Goal: Task Accomplishment & Management: Manage account settings

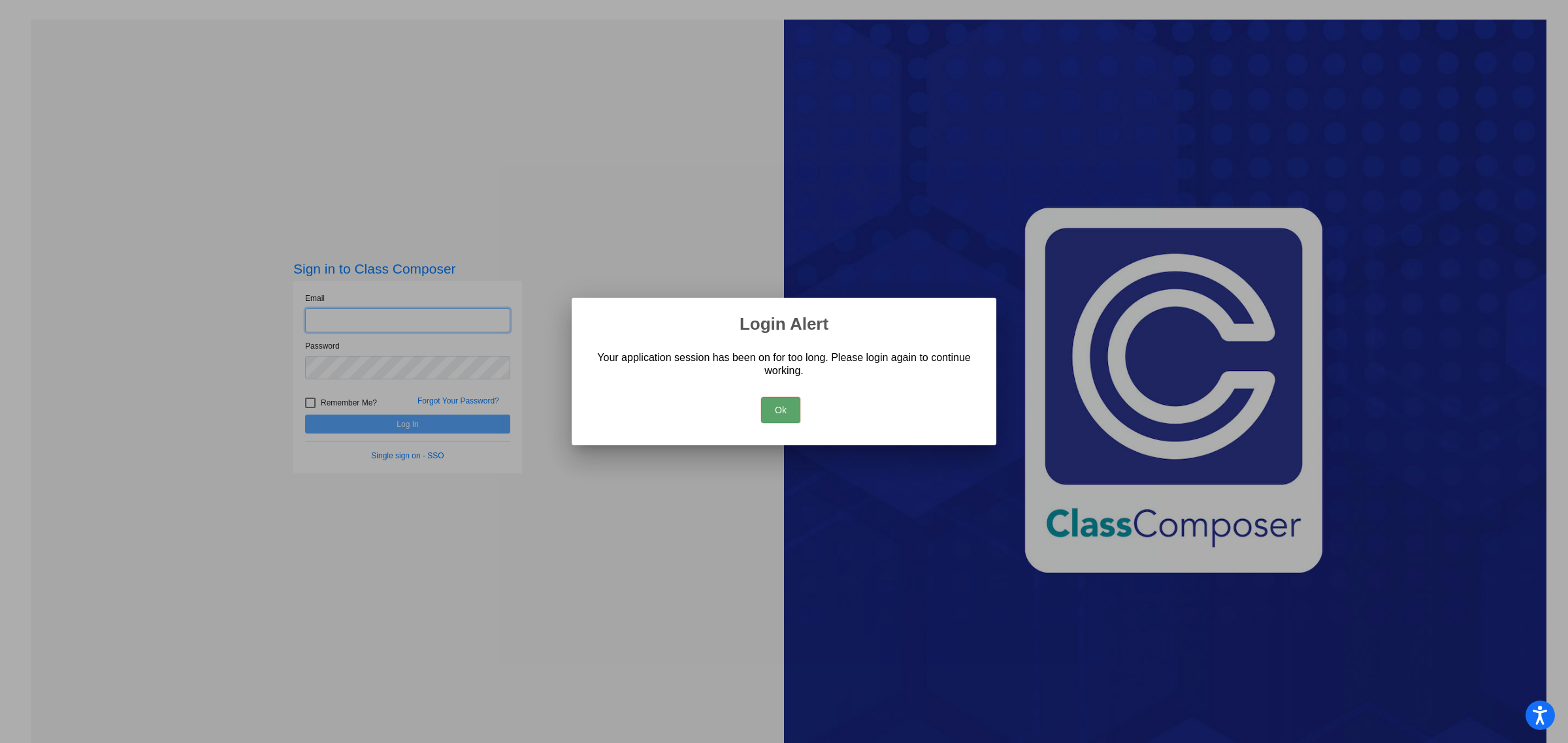
type input "[EMAIL_ADDRESS][DOMAIN_NAME]"
click at [787, 404] on button "Ok" at bounding box center [781, 410] width 39 height 26
type input "[EMAIL_ADDRESS][DOMAIN_NAME]"
click at [796, 409] on div "Ok" at bounding box center [781, 407] width 394 height 46
click at [786, 407] on button "Ok" at bounding box center [778, 410] width 39 height 26
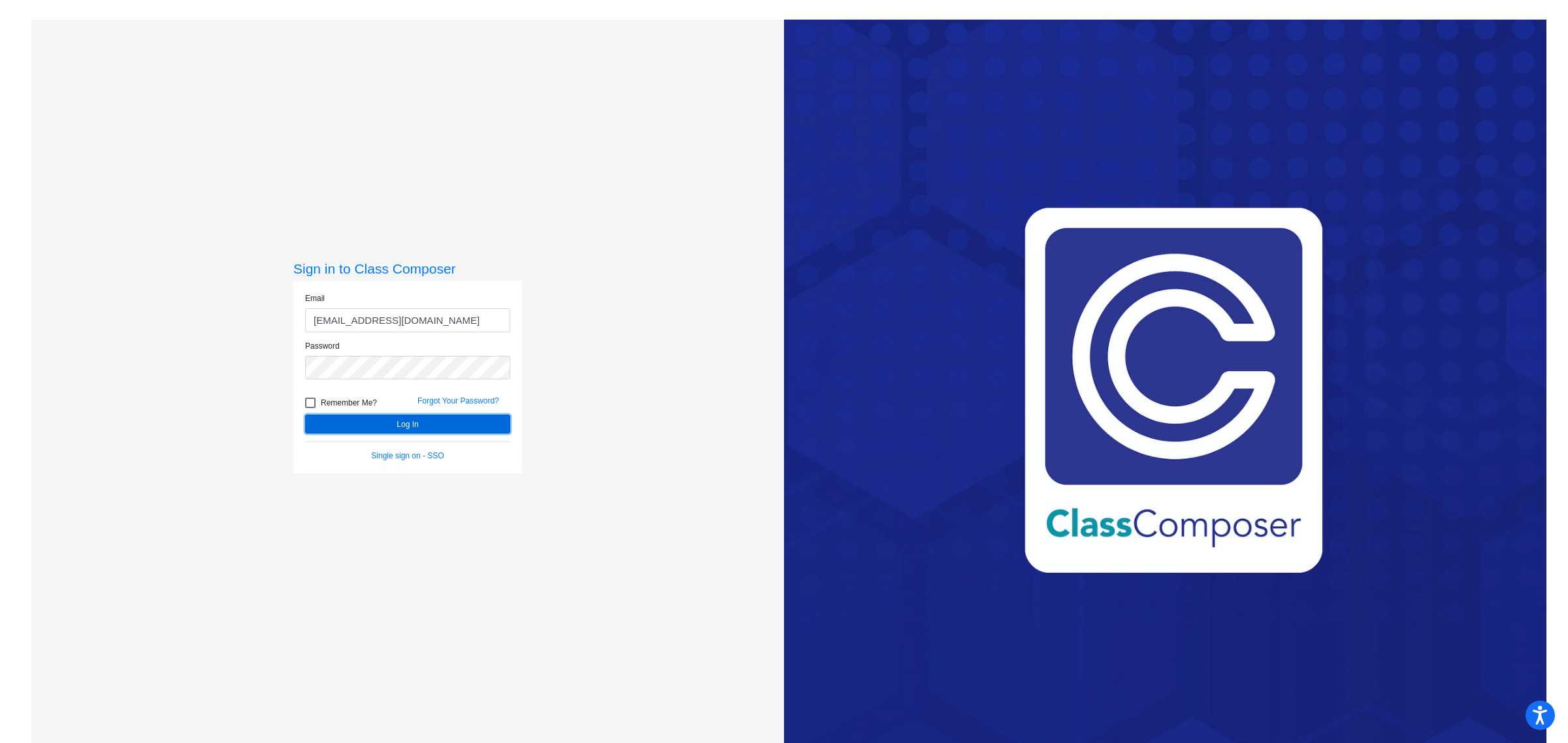
click at [422, 419] on button "Log In" at bounding box center [408, 424] width 205 height 19
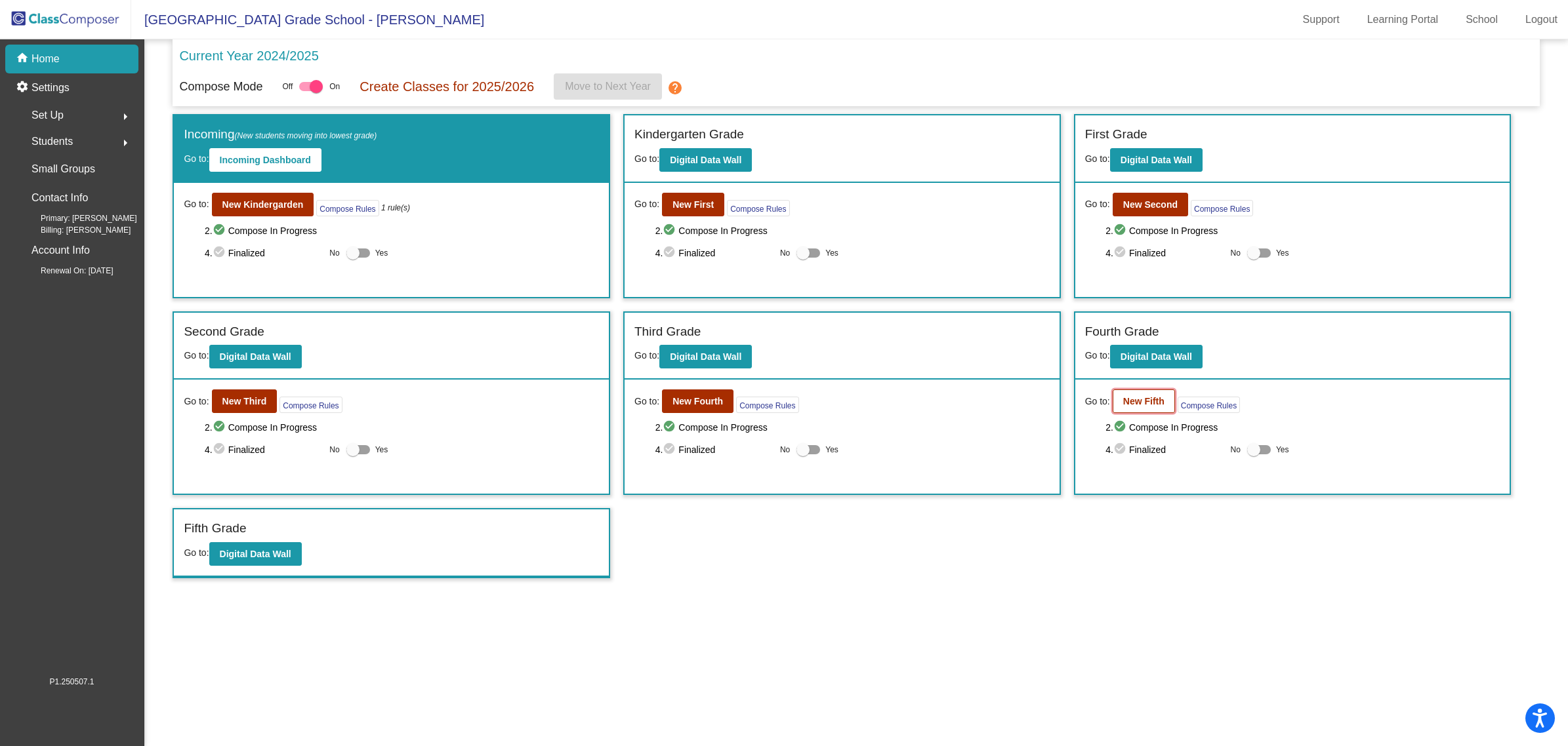
click at [1144, 402] on b "New Fifth" at bounding box center [1144, 401] width 41 height 10
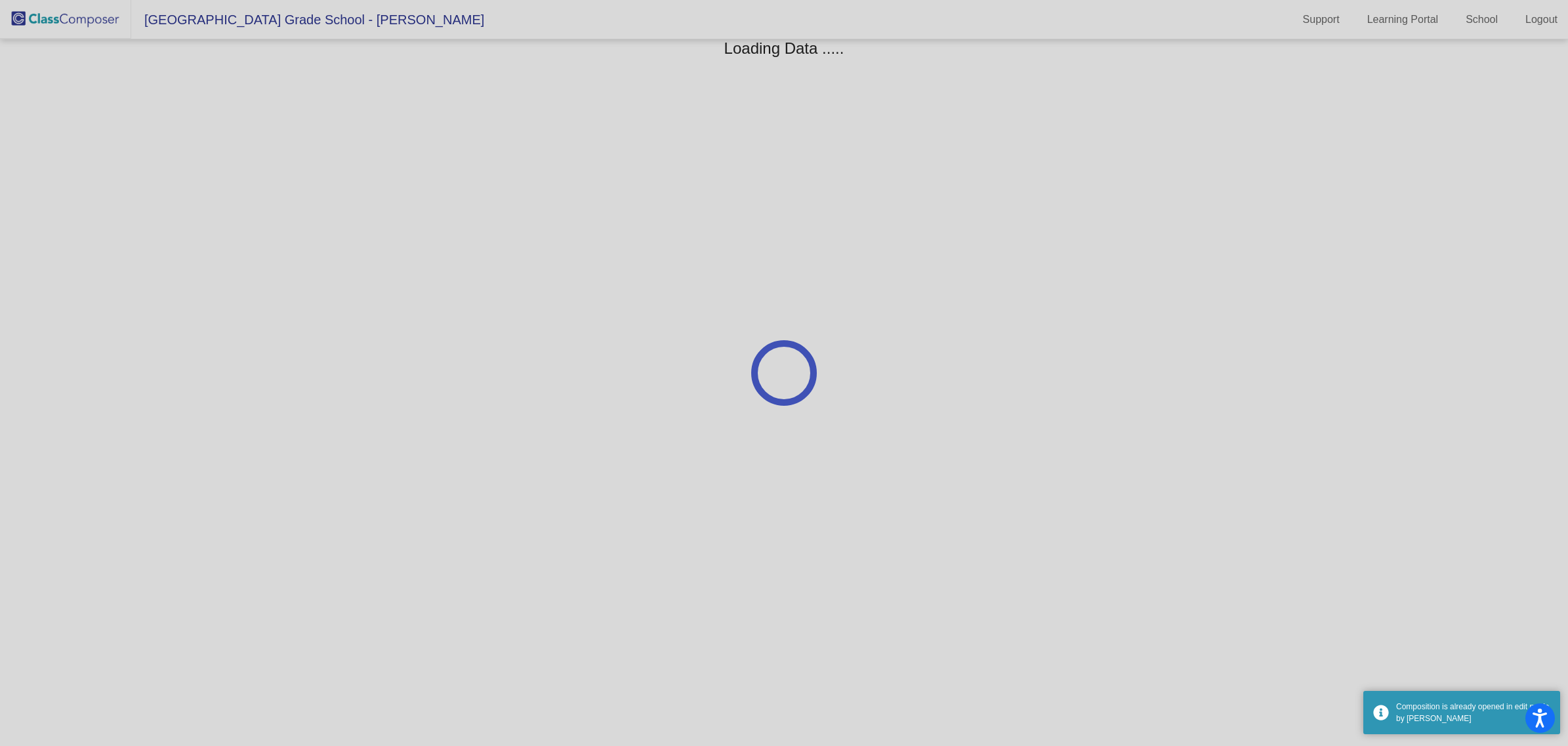
click at [1144, 402] on div at bounding box center [784, 373] width 1568 height 746
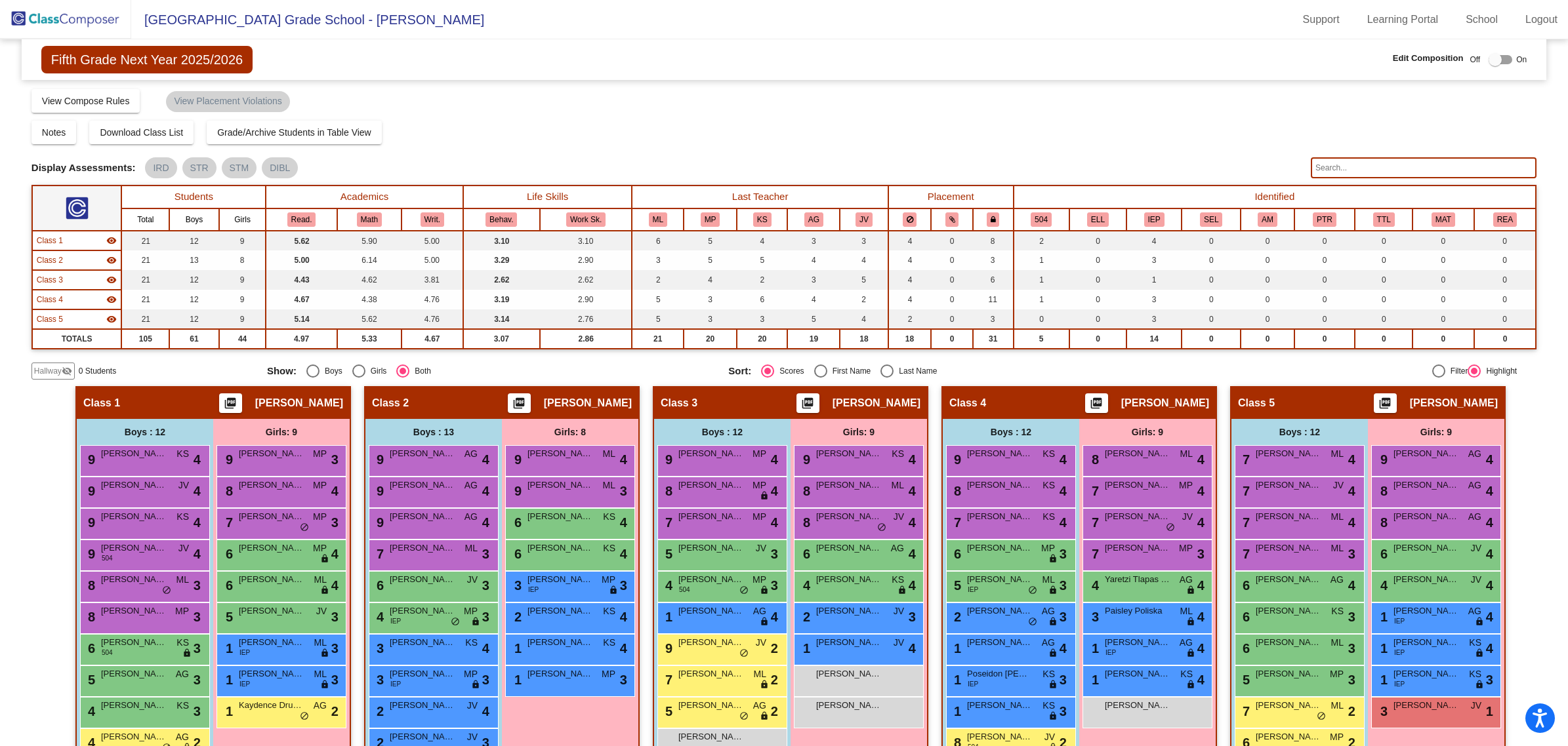
click at [50, 23] on img at bounding box center [65, 19] width 131 height 39
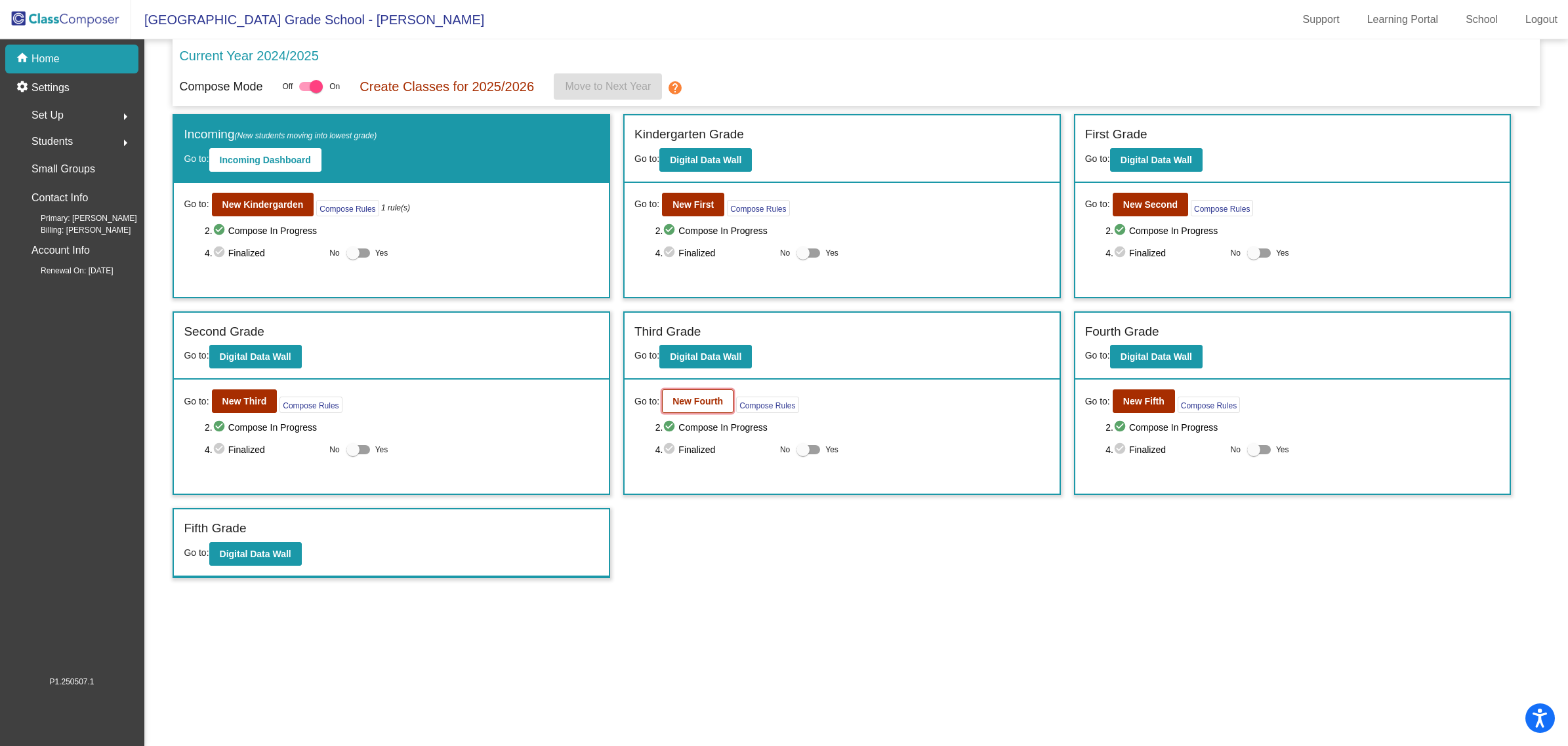
click at [686, 400] on b "New Fourth" at bounding box center [698, 401] width 51 height 10
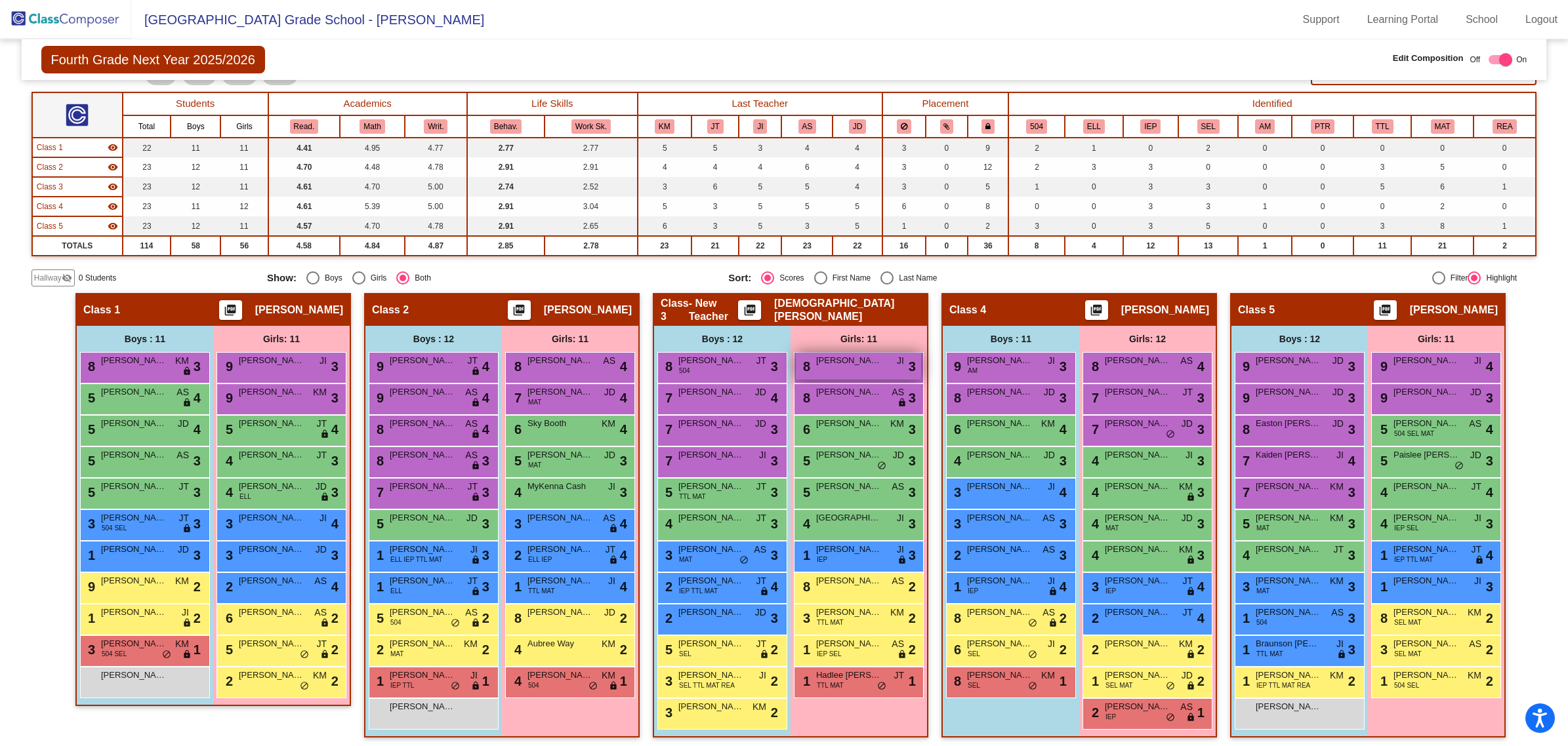
scroll to position [95, 0]
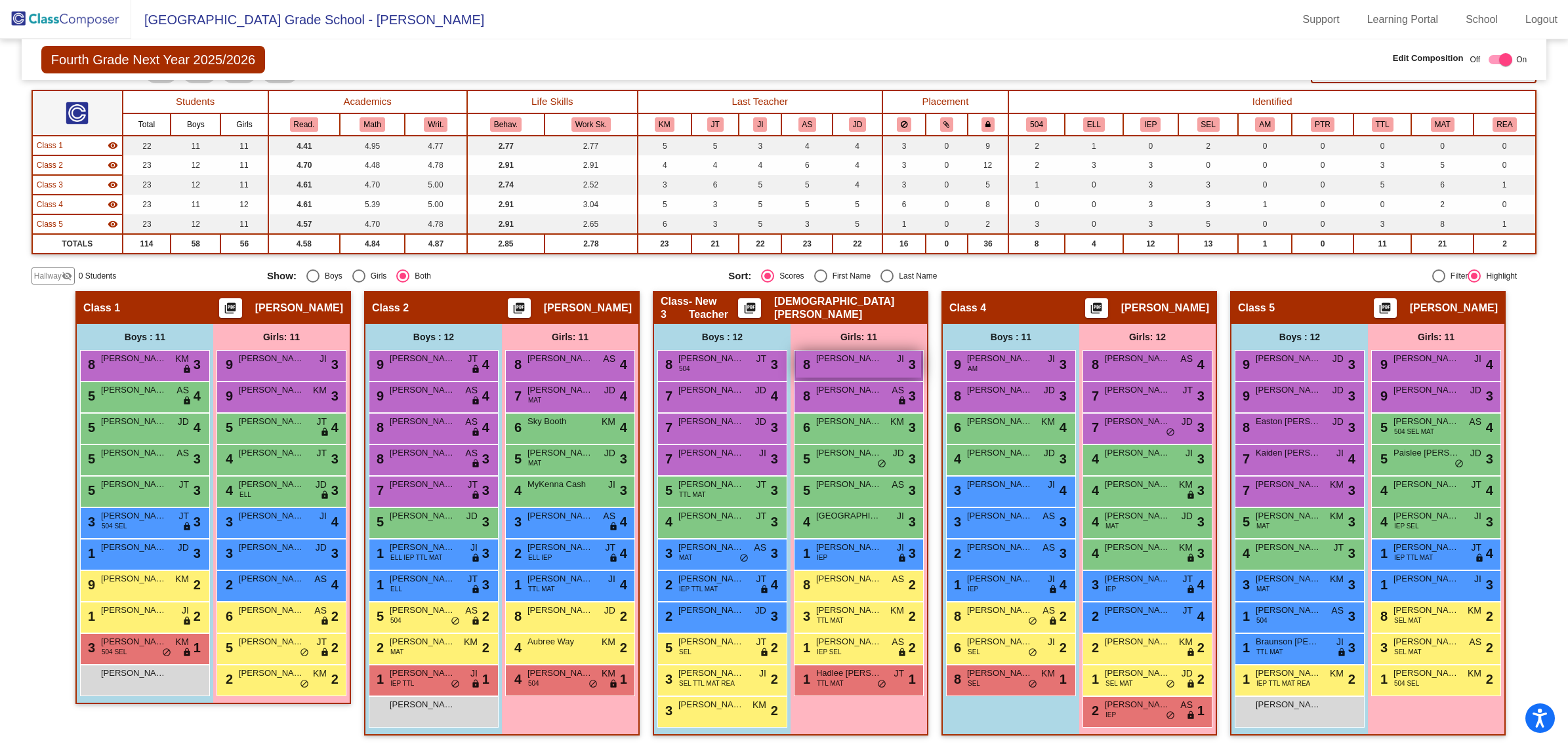
click at [846, 362] on span "[PERSON_NAME]" at bounding box center [849, 358] width 66 height 13
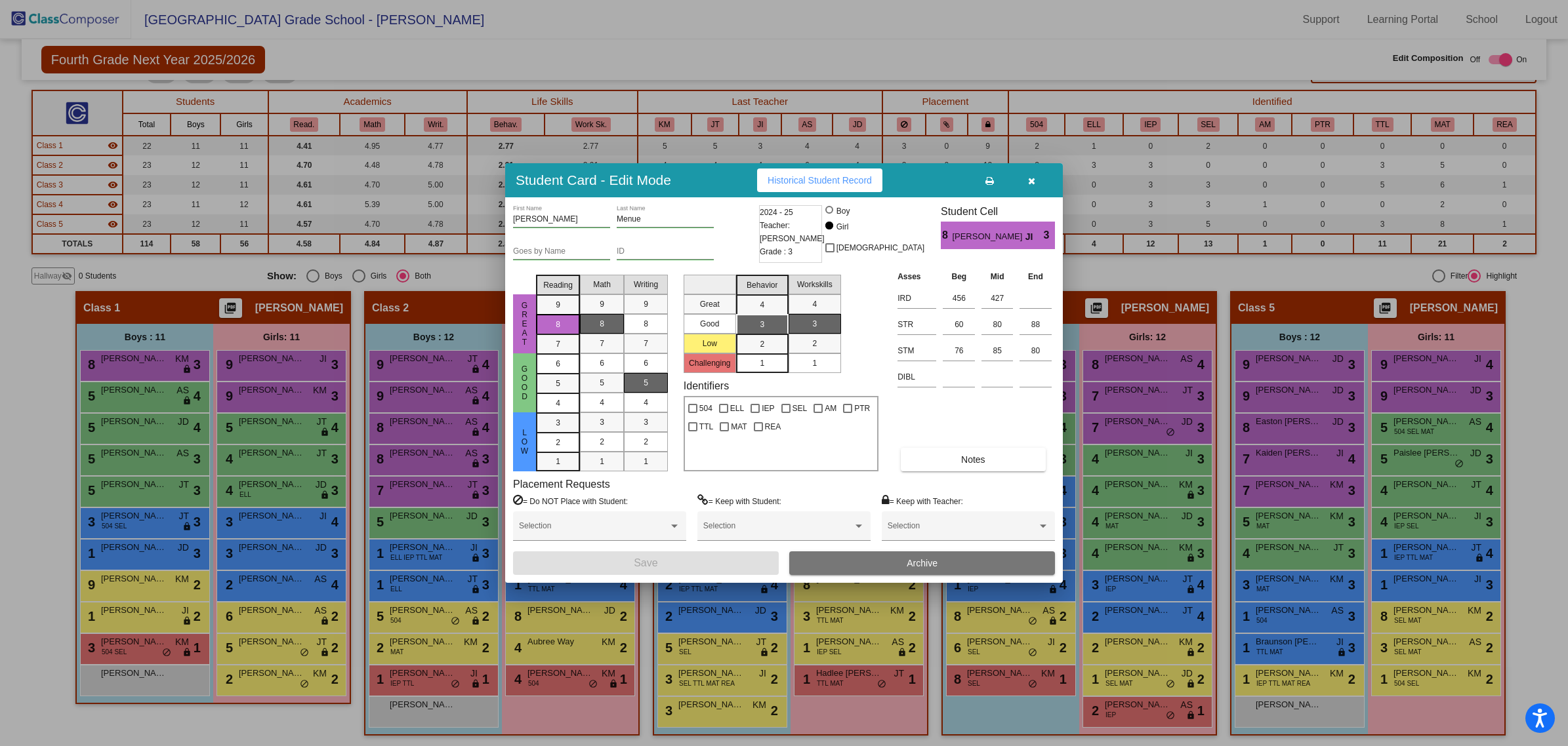
click at [916, 563] on span "Archive" at bounding box center [921, 563] width 31 height 10
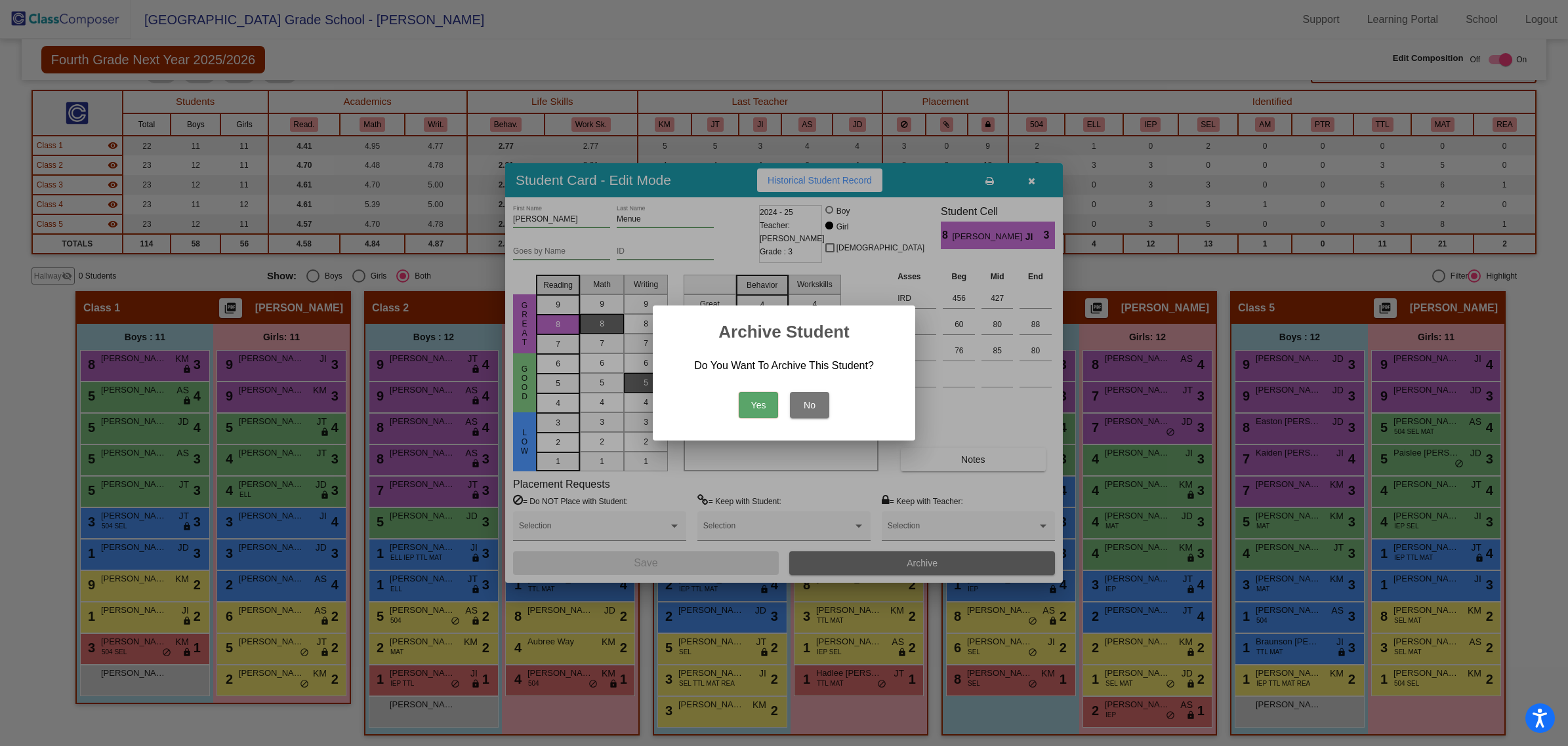
click at [766, 405] on button "Yes" at bounding box center [759, 405] width 40 height 26
